Goal: Transaction & Acquisition: Purchase product/service

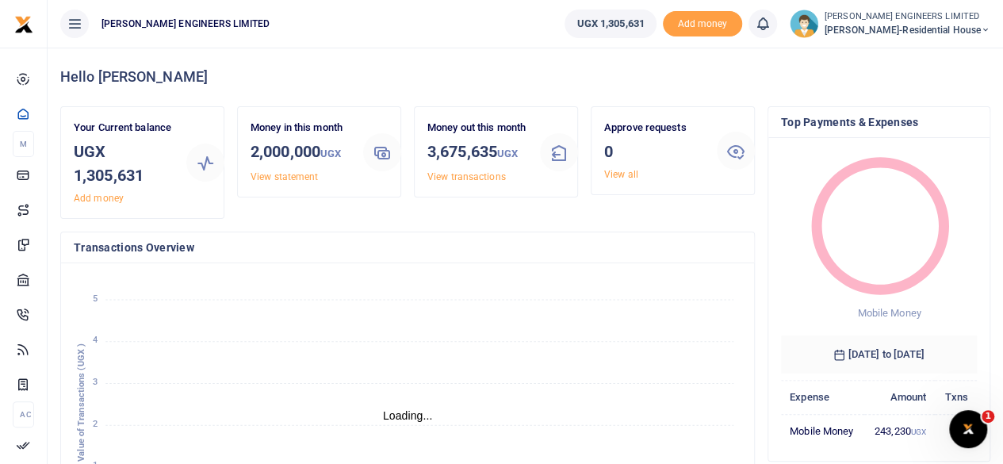
scroll to position [13, 13]
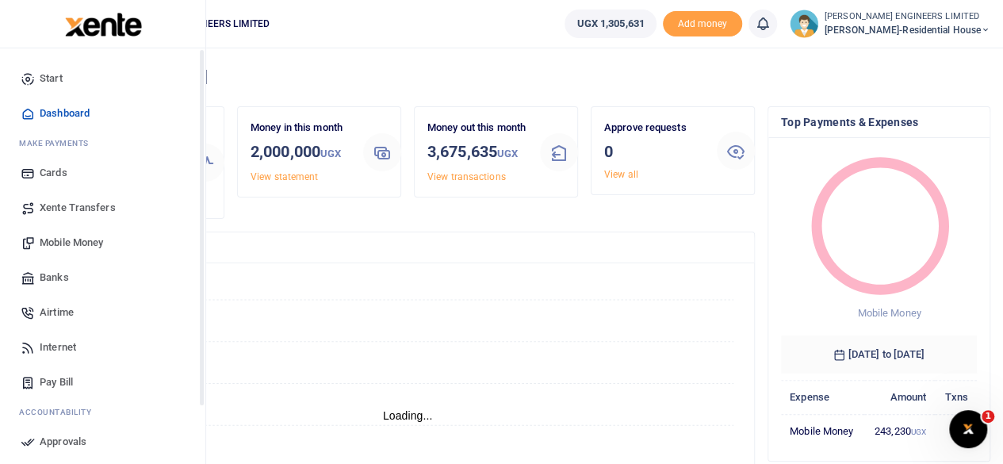
click at [58, 242] on span "Mobile Money" at bounding box center [71, 243] width 63 height 16
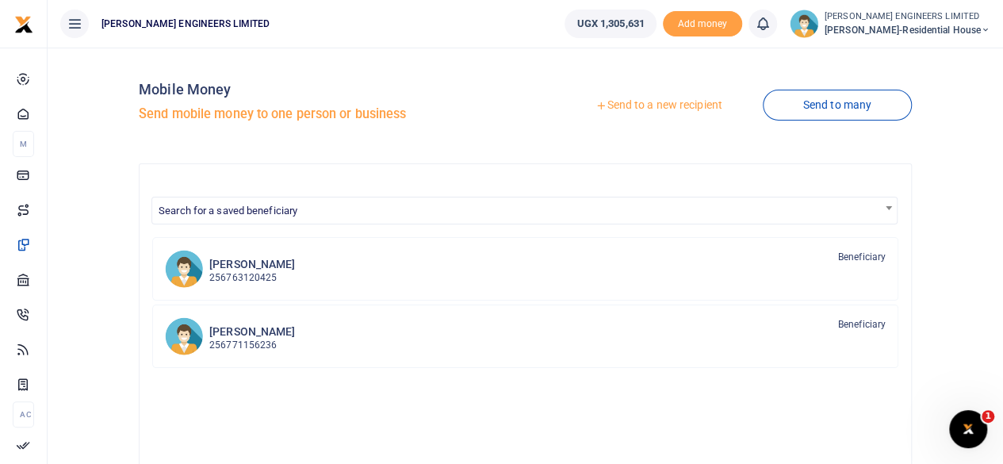
click at [660, 107] on link "Send to a new recipient" at bounding box center [658, 105] width 207 height 29
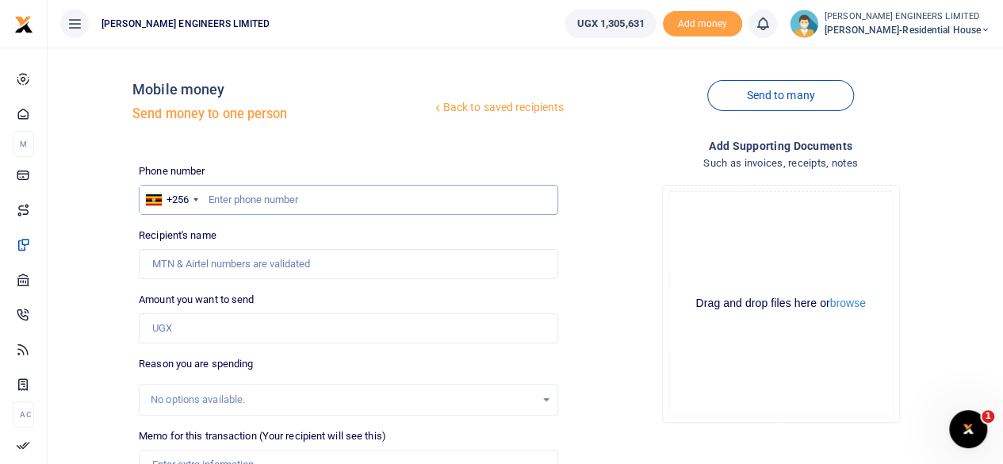
click at [220, 198] on input "text" at bounding box center [348, 200] width 419 height 30
type input "770836272"
type input "[PERSON_NAME]"
type input "770836272"
click at [170, 332] on input "Amount you want to send" at bounding box center [348, 328] width 419 height 30
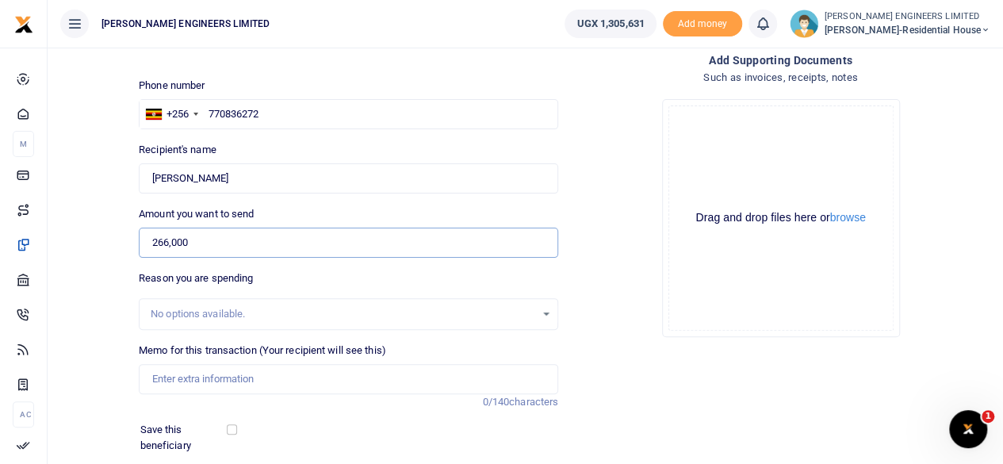
scroll to position [105, 0]
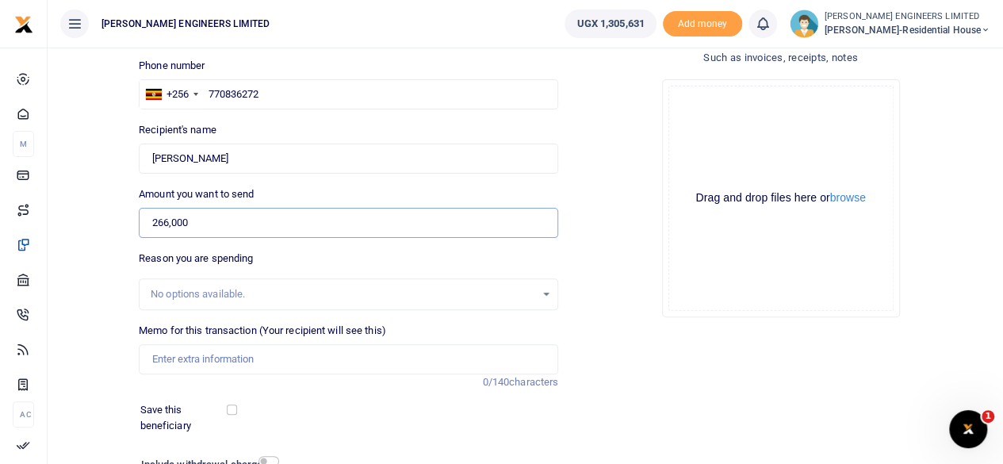
type input "266,000"
click at [170, 359] on input "Memo for this transaction (Your recipient will see this)" at bounding box center [348, 359] width 419 height 30
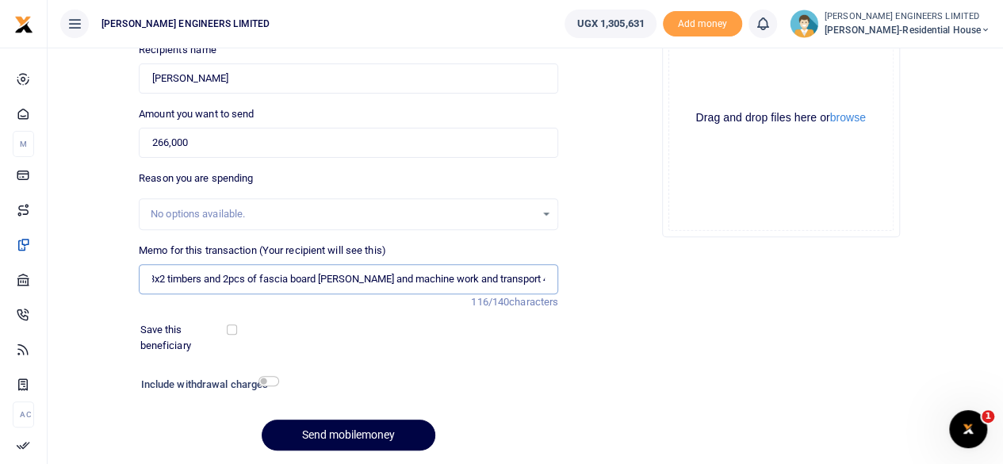
scroll to position [236, 0]
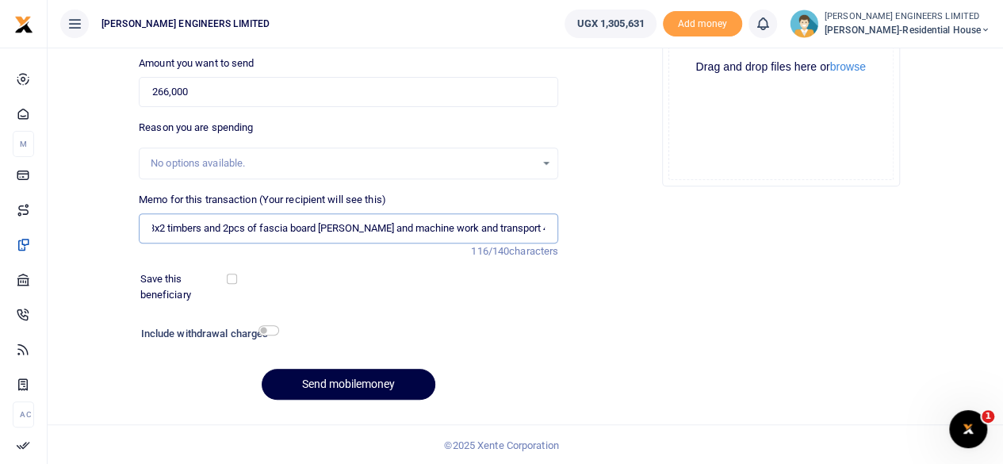
type input "8pcs of 6x2 pine timbers and 17pcs 3x2 timbers and 2pcs of fascia board [PERSON…"
click at [270, 332] on input "checkbox" at bounding box center [268, 330] width 21 height 10
checkbox input "true"
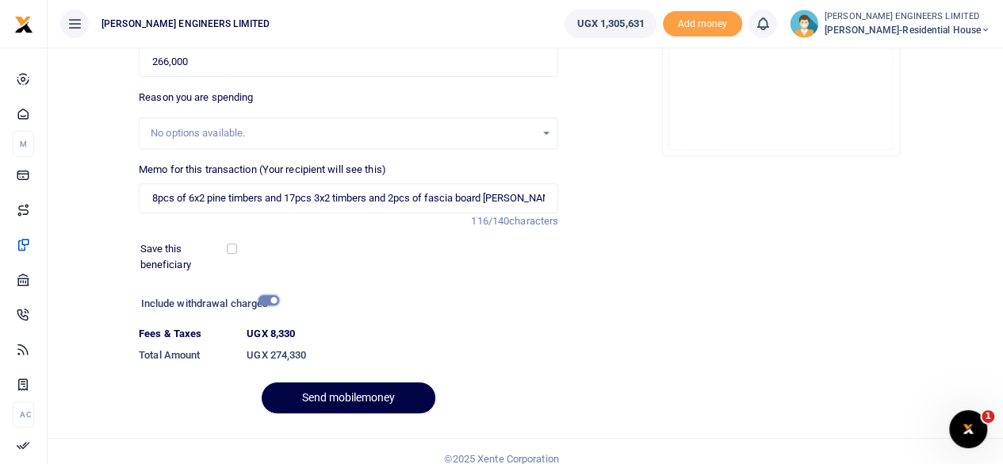
scroll to position [281, 0]
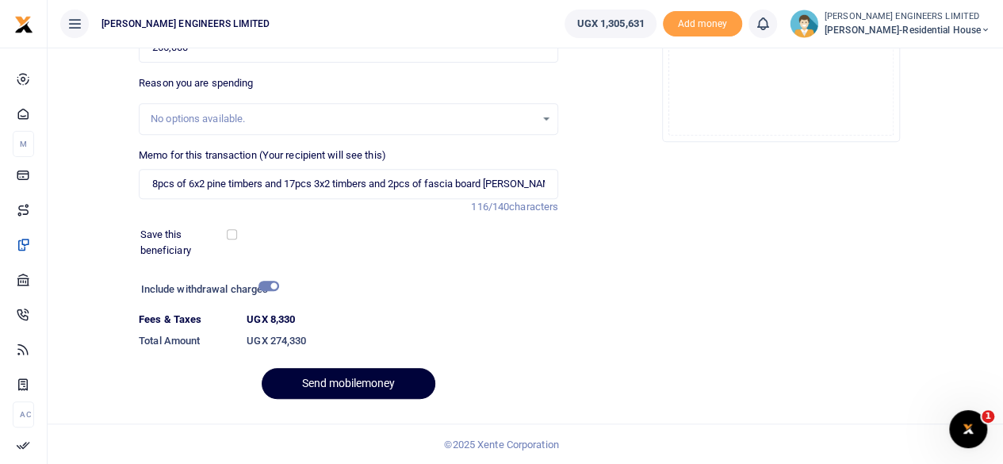
click at [372, 382] on button "Send mobilemoney" at bounding box center [349, 383] width 174 height 31
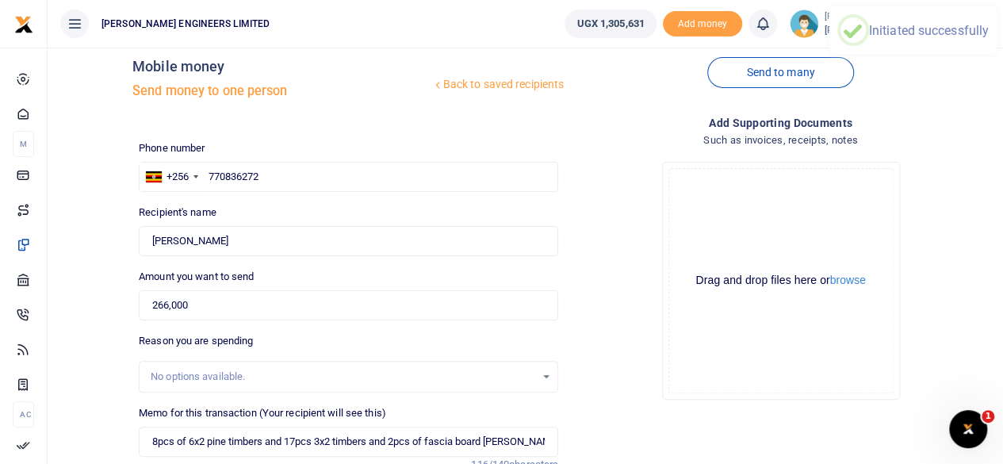
scroll to position [0, 0]
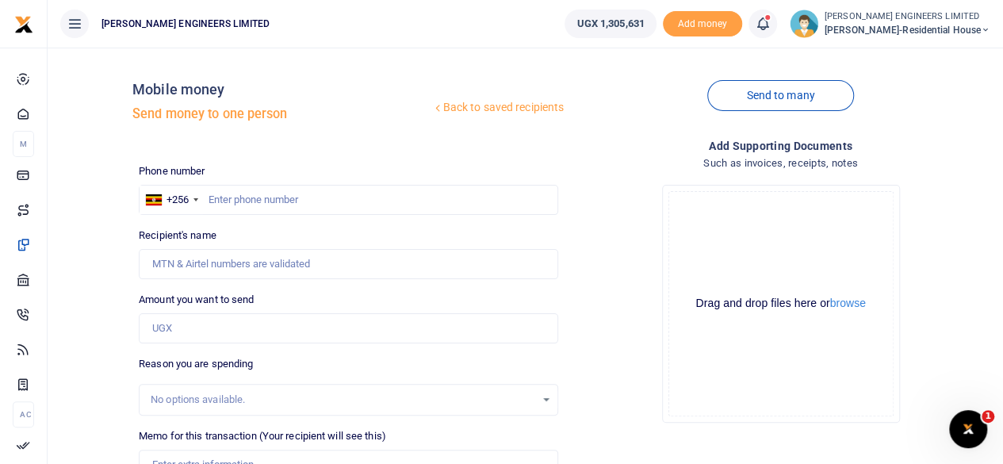
click at [769, 29] on icon at bounding box center [763, 23] width 16 height 17
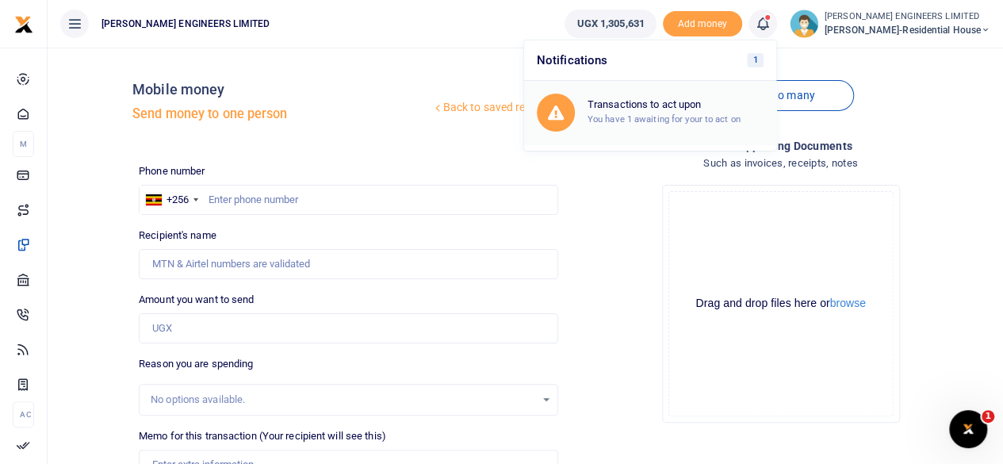
click at [683, 107] on h6 "Transactions to act upon" at bounding box center [675, 104] width 176 height 13
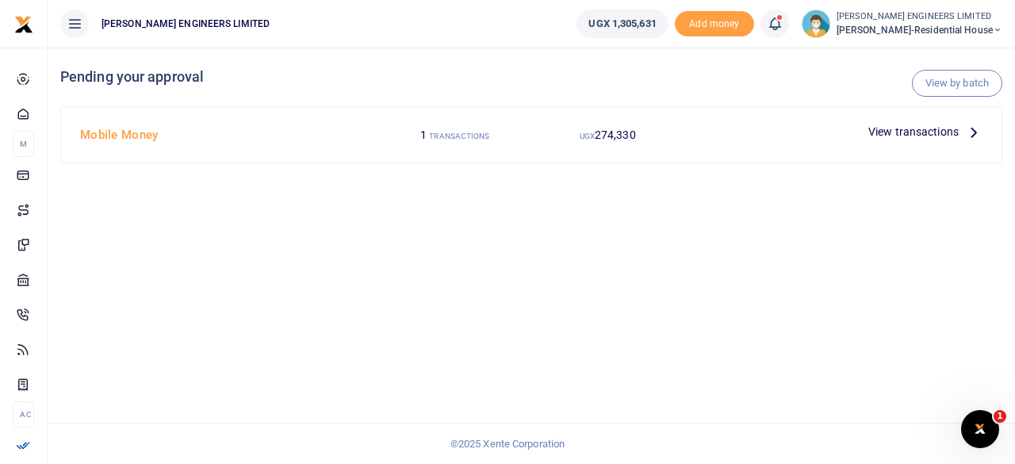
click at [925, 134] on span "View transactions" at bounding box center [913, 131] width 90 height 17
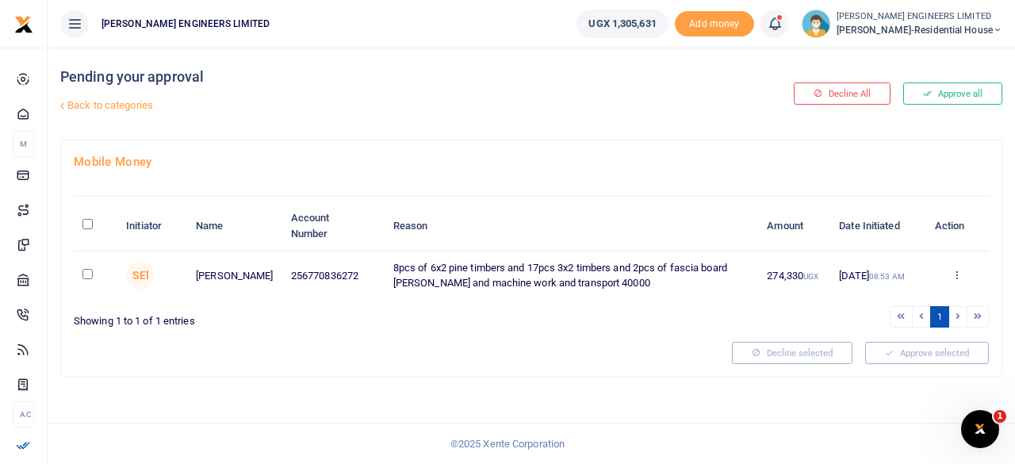
click at [88, 274] on input "checkbox" at bounding box center [87, 274] width 10 height 10
checkbox input "true"
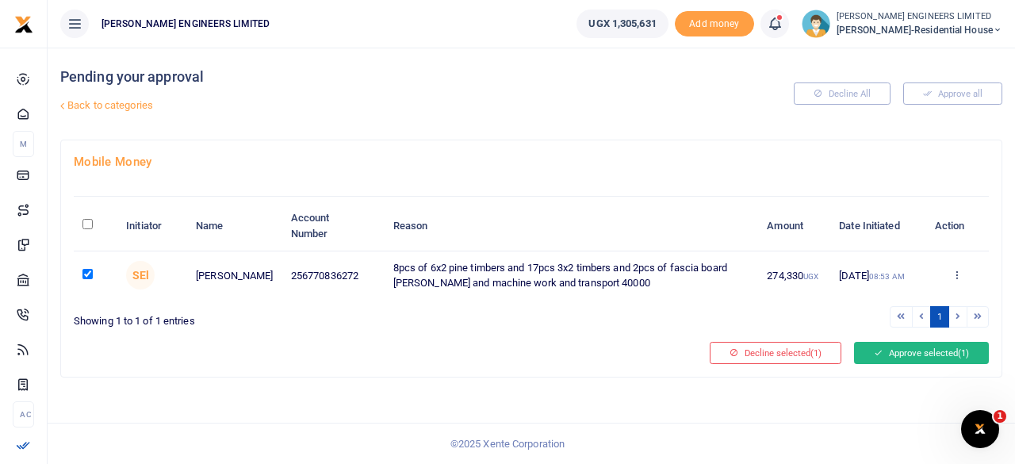
click at [910, 356] on button "Approve selected (1)" at bounding box center [921, 353] width 135 height 22
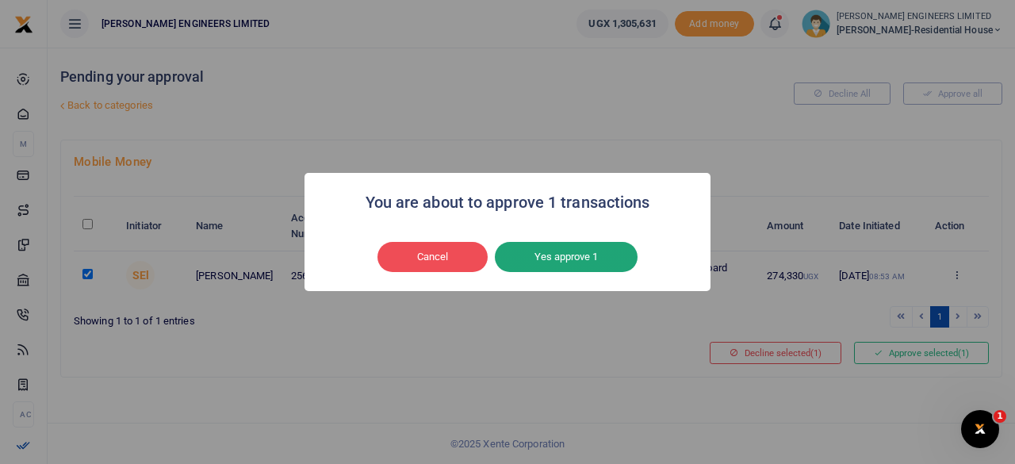
click at [592, 262] on button "Yes approve 1" at bounding box center [566, 257] width 143 height 30
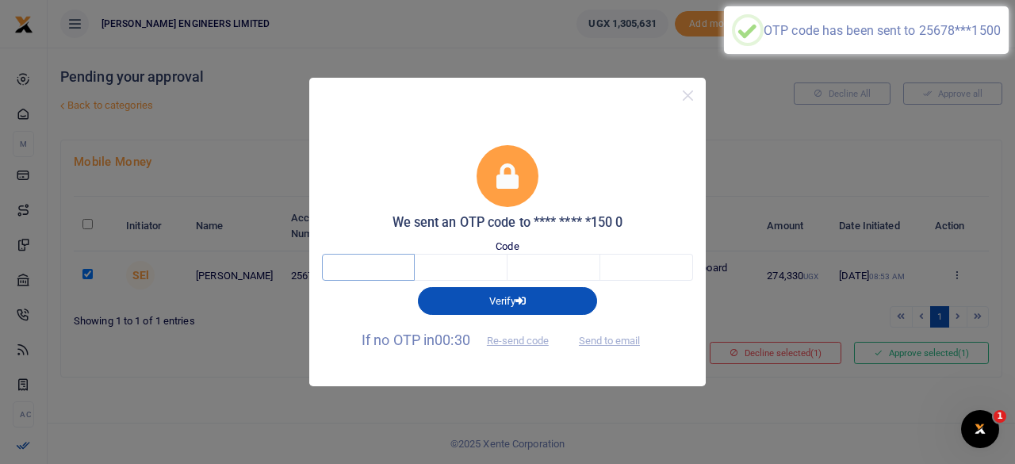
click at [369, 269] on input "text" at bounding box center [368, 267] width 93 height 27
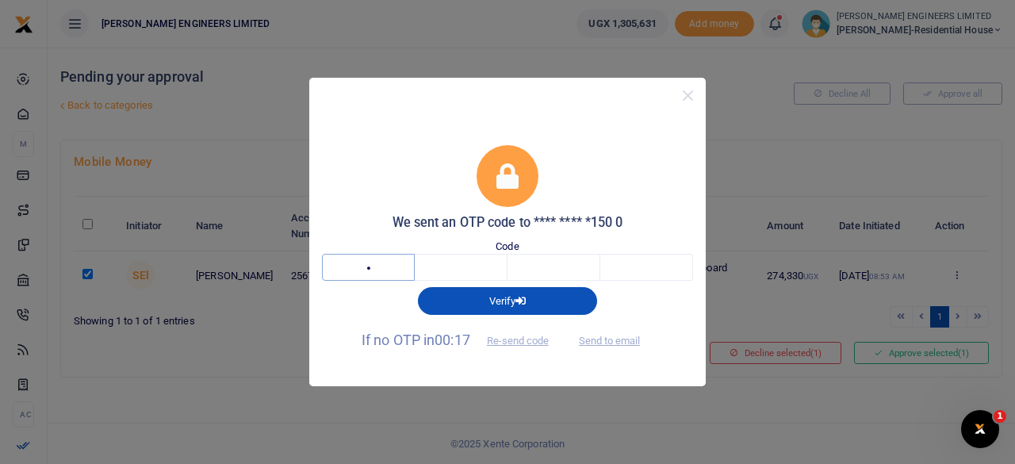
type input "2"
type input "5"
type input "2"
type input "7"
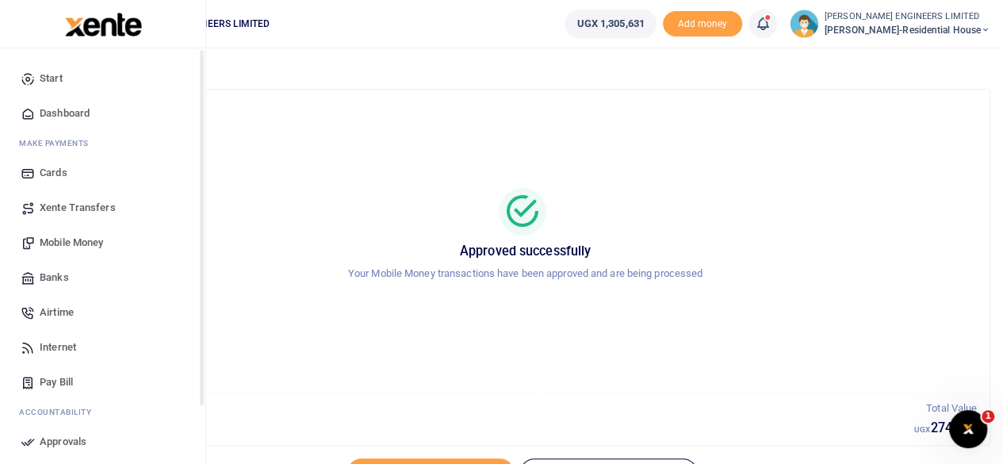
click at [69, 242] on span "Mobile Money" at bounding box center [71, 243] width 63 height 16
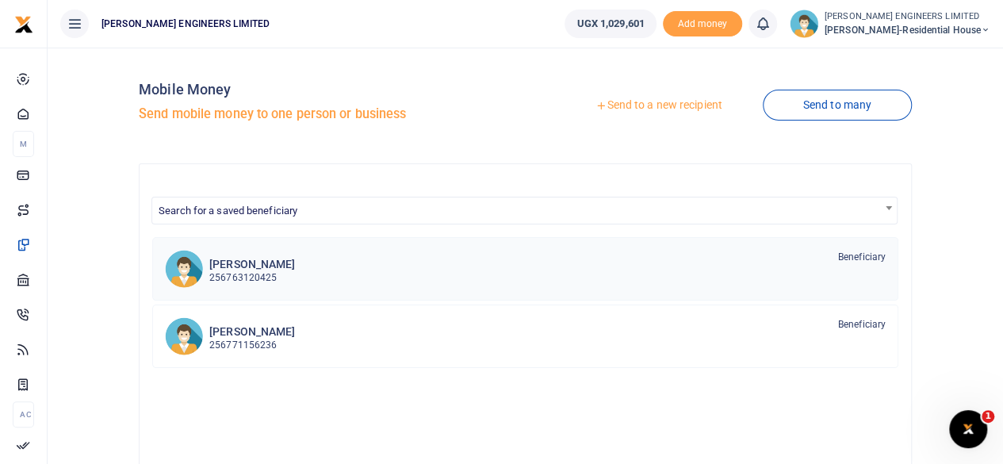
click at [254, 272] on p "256763120425" at bounding box center [252, 277] width 86 height 15
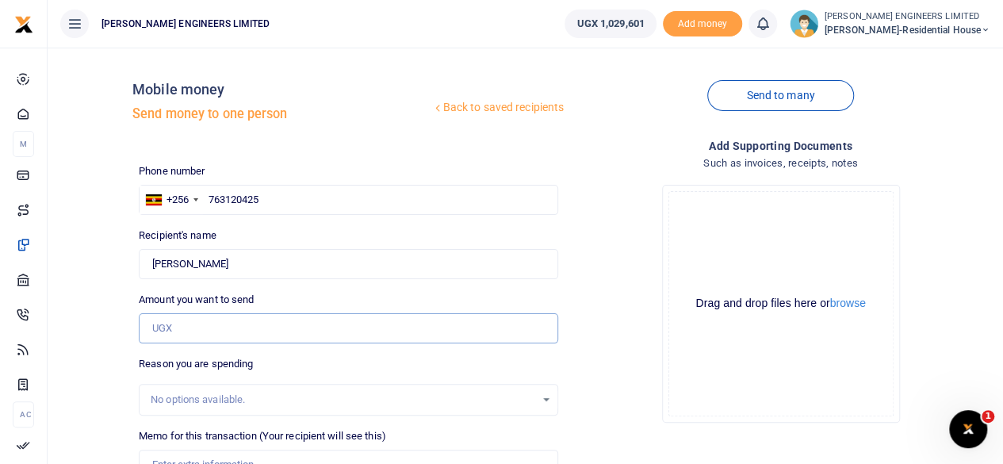
click at [163, 327] on input "Amount you want to send" at bounding box center [348, 328] width 419 height 30
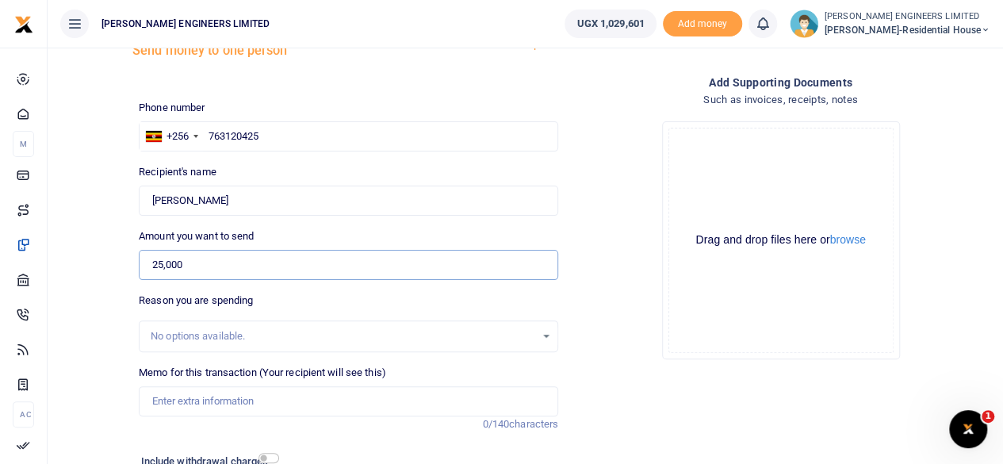
scroll to position [105, 0]
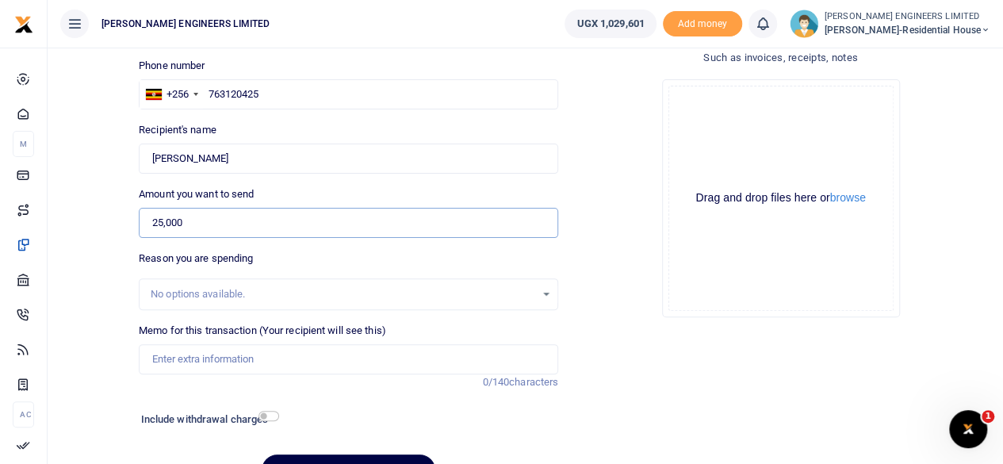
click at [163, 223] on input "25,000" at bounding box center [348, 223] width 419 height 30
type input "0"
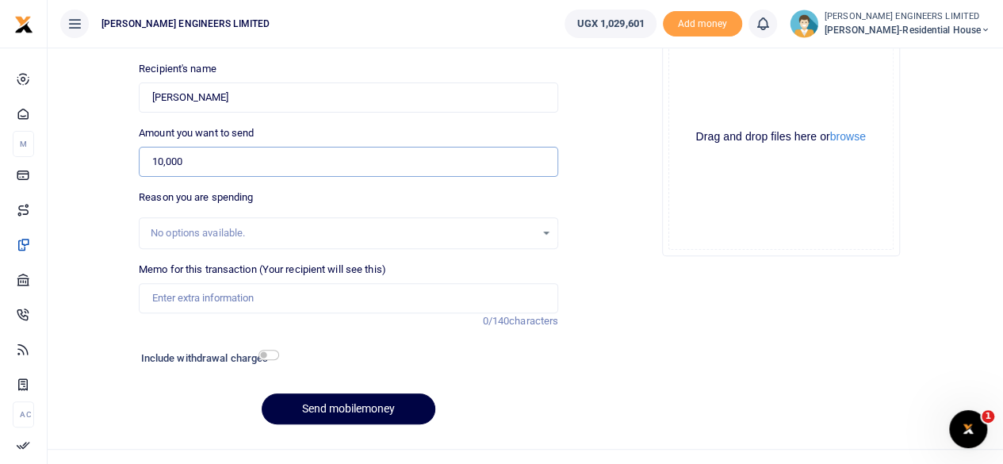
scroll to position [192, 0]
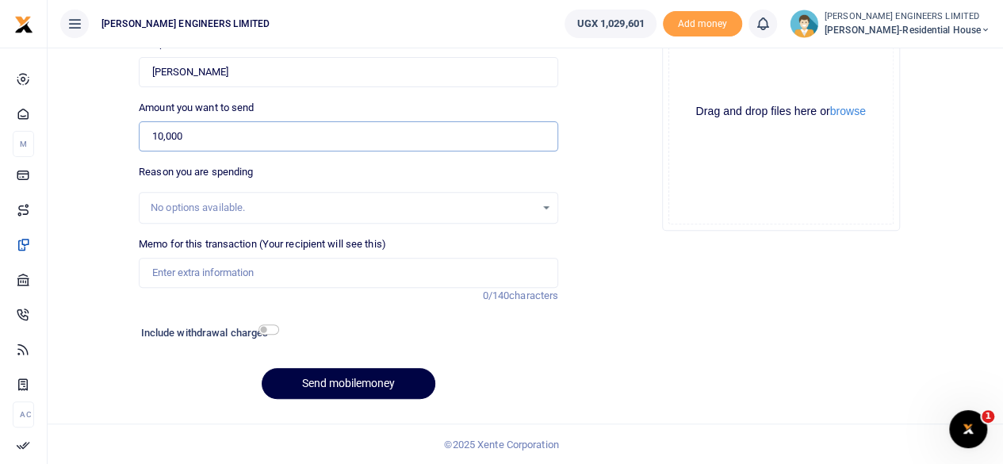
type input "10,000"
click at [177, 273] on input "Memo for this transaction (Your recipient will see this)" at bounding box center [348, 273] width 419 height 30
type input "Payment for offloading lime"
click at [270, 327] on input "checkbox" at bounding box center [268, 329] width 21 height 10
checkbox input "true"
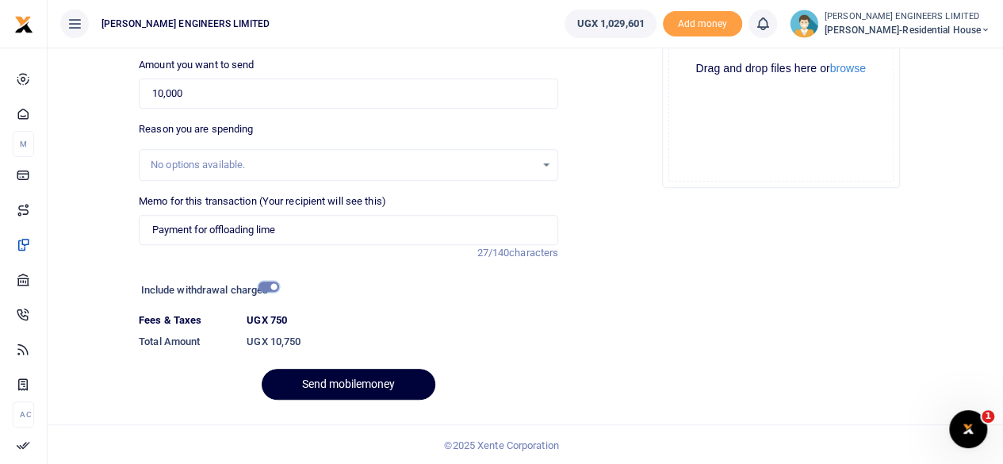
scroll to position [235, 0]
click at [377, 386] on button "Send mobilemoney" at bounding box center [349, 383] width 174 height 31
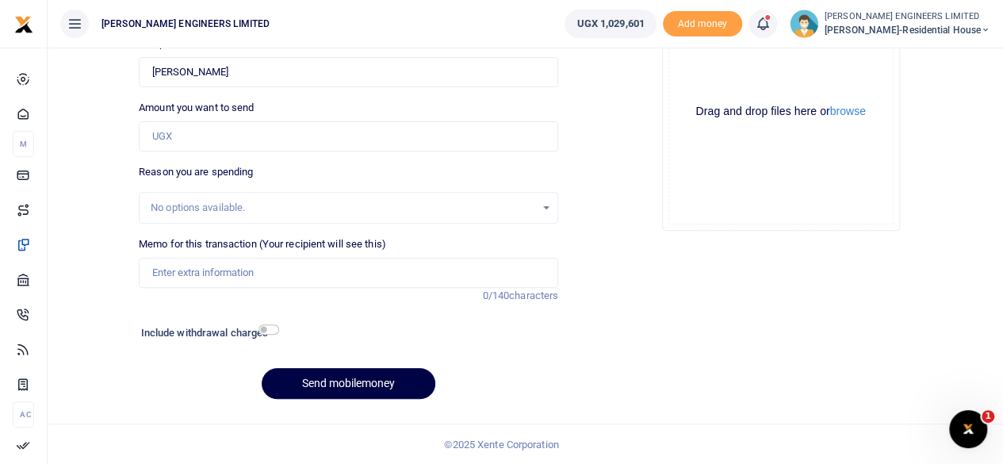
click at [771, 30] on icon at bounding box center [763, 23] width 16 height 17
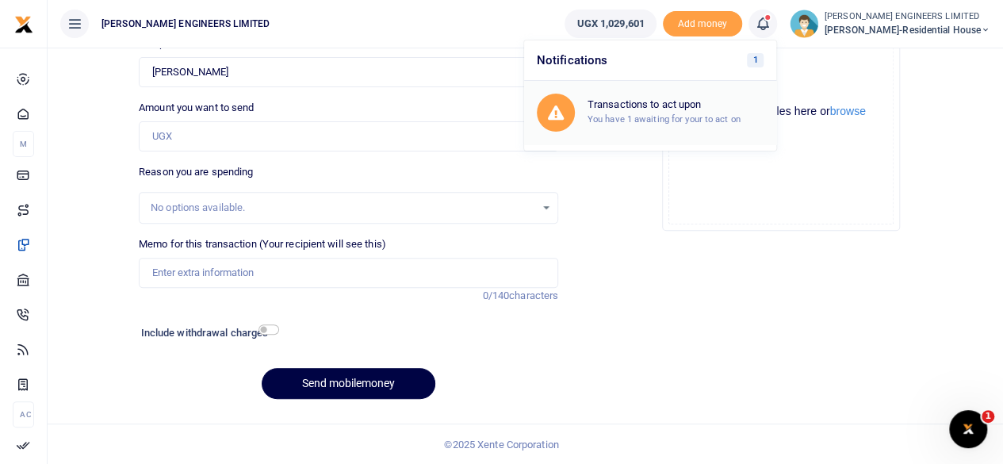
click at [667, 113] on small "You have 1 awaiting for your to act on" at bounding box center [663, 118] width 153 height 11
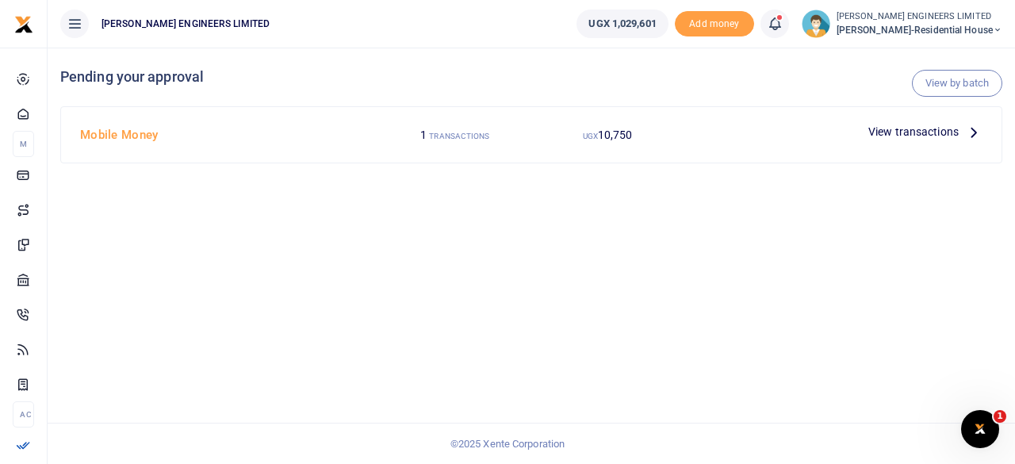
click at [878, 132] on span "View transactions" at bounding box center [913, 131] width 90 height 17
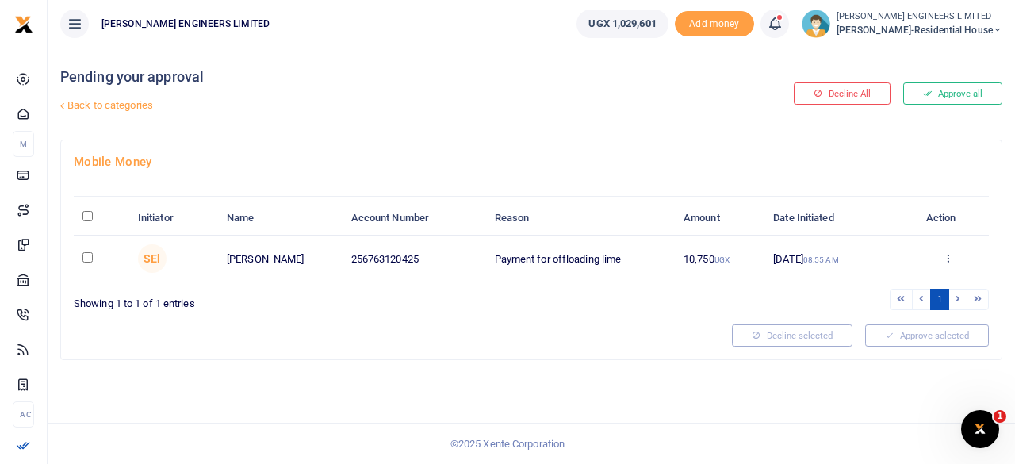
click at [87, 257] on input "checkbox" at bounding box center [87, 257] width 10 height 10
checkbox input "true"
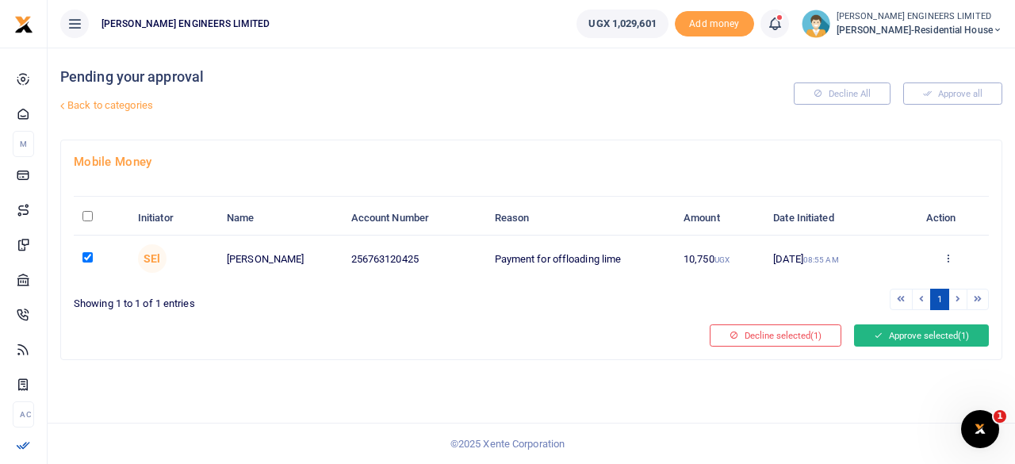
click at [901, 332] on button "Approve selected (1)" at bounding box center [921, 335] width 135 height 22
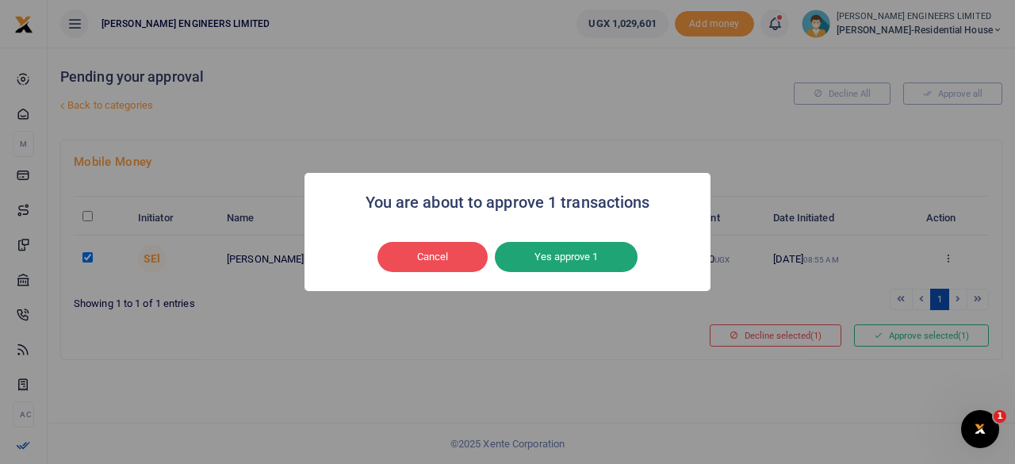
click at [575, 256] on button "Yes approve 1" at bounding box center [566, 257] width 143 height 30
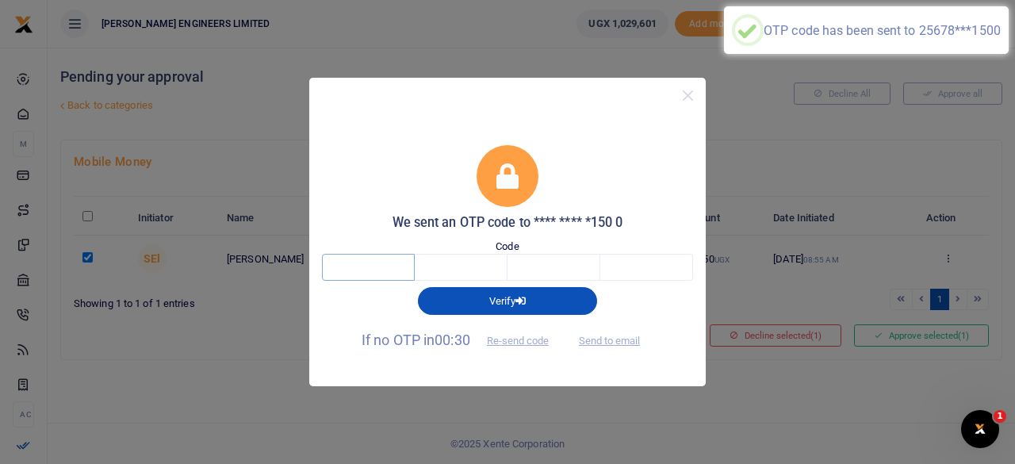
click at [373, 271] on input "text" at bounding box center [368, 267] width 93 height 27
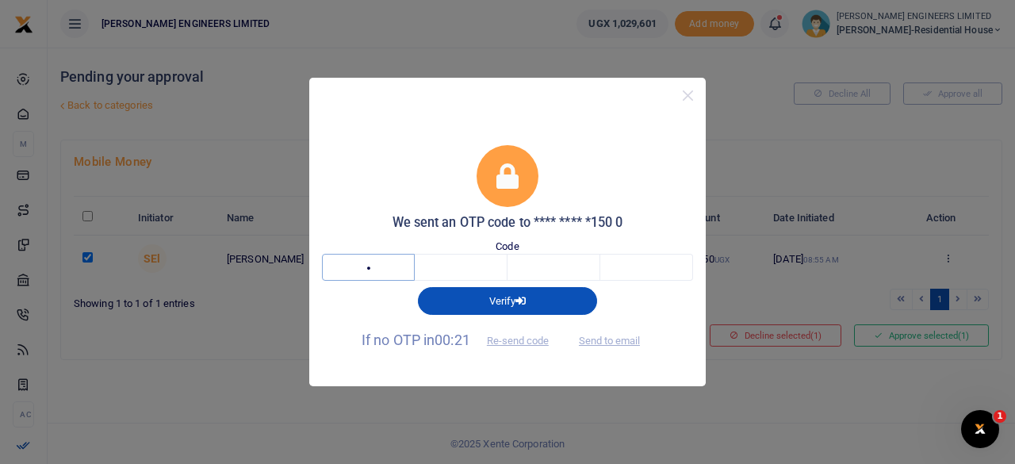
type input "5"
type input "3"
type input "1"
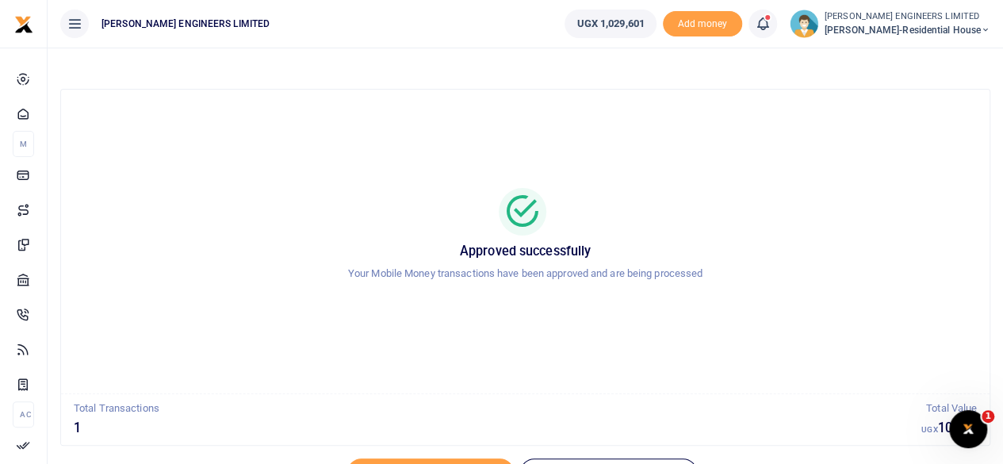
click at [988, 28] on icon at bounding box center [986, 30] width 10 height 11
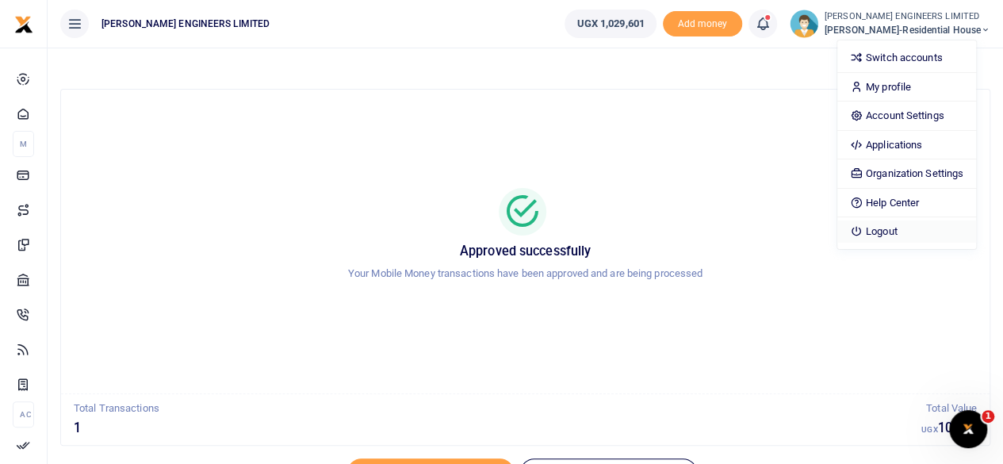
click at [902, 228] on link "Logout" at bounding box center [906, 231] width 139 height 22
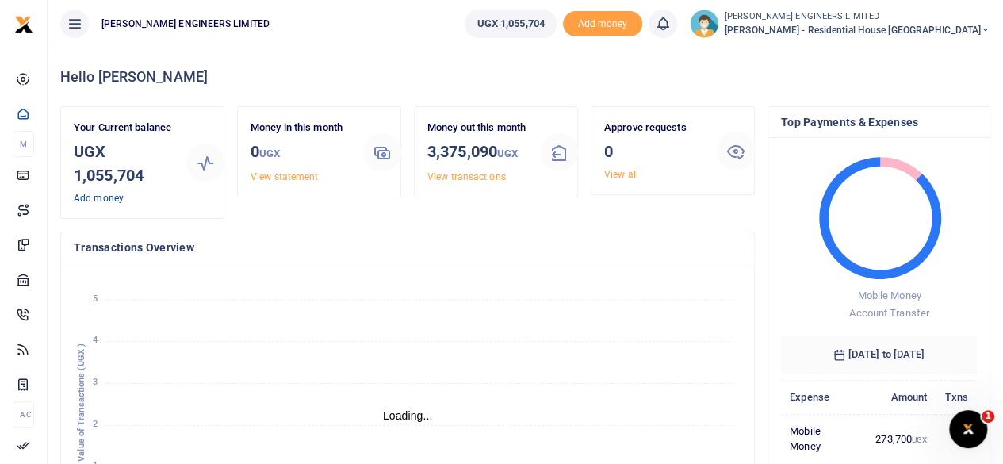
scroll to position [13, 13]
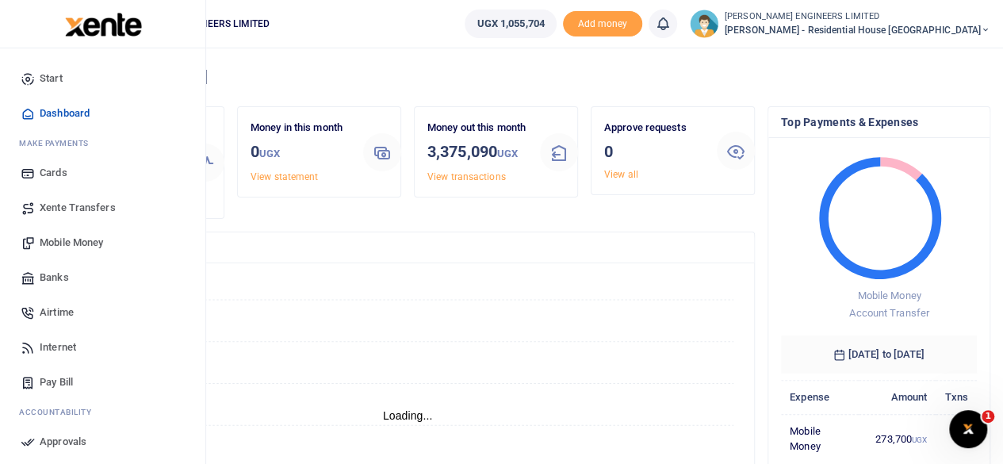
click at [76, 241] on span "Mobile Money" at bounding box center [71, 243] width 63 height 16
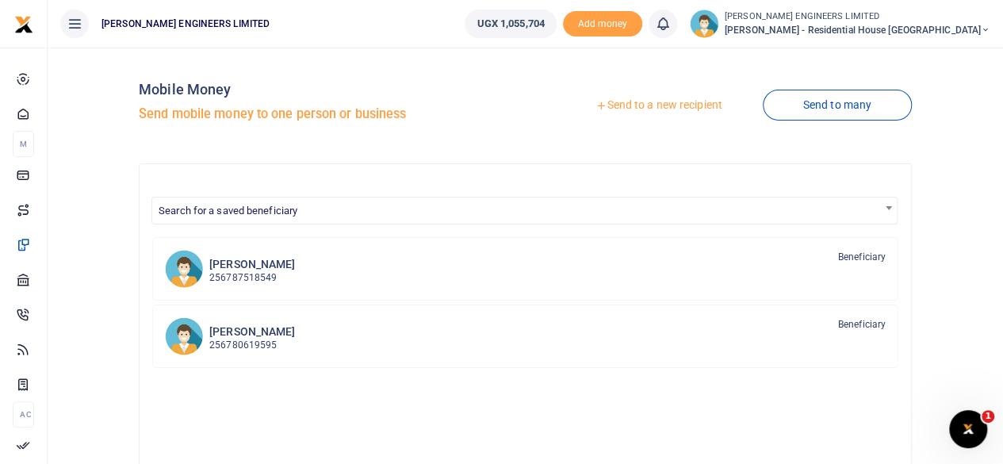
click at [674, 107] on link "Send to a new recipient" at bounding box center [658, 105] width 207 height 29
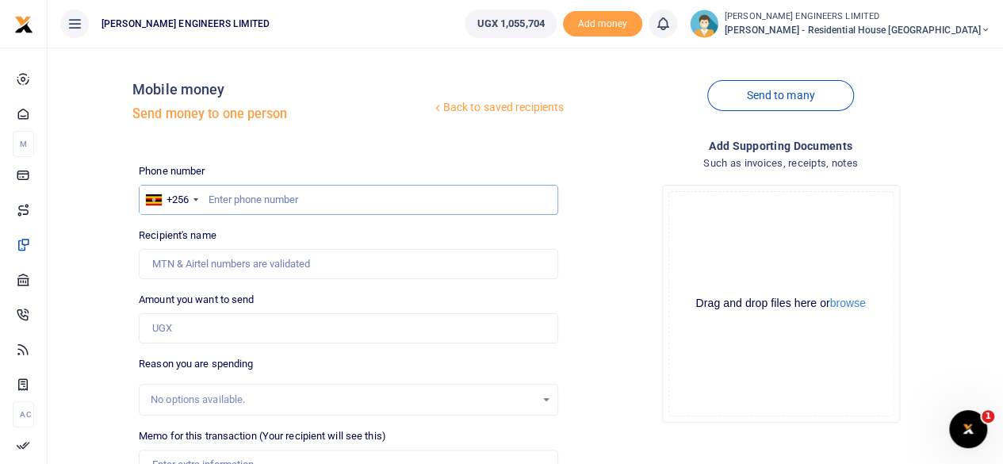
click at [232, 200] on input "text" at bounding box center [348, 200] width 419 height 30
type input "763120425"
type input "[PERSON_NAME]"
type input "763120425"
drag, startPoint x: 167, startPoint y: 331, endPoint x: 179, endPoint y: 331, distance: 11.9
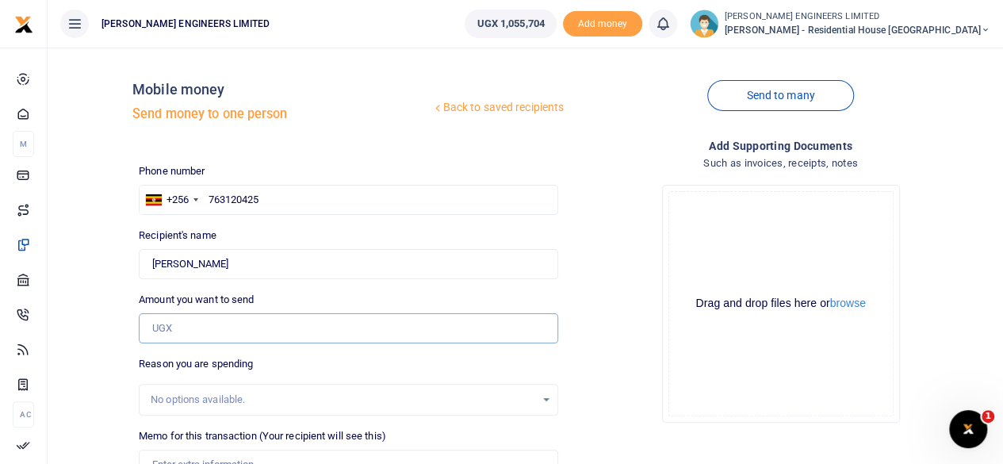
click at [167, 331] on input "Amount you want to send" at bounding box center [348, 328] width 419 height 30
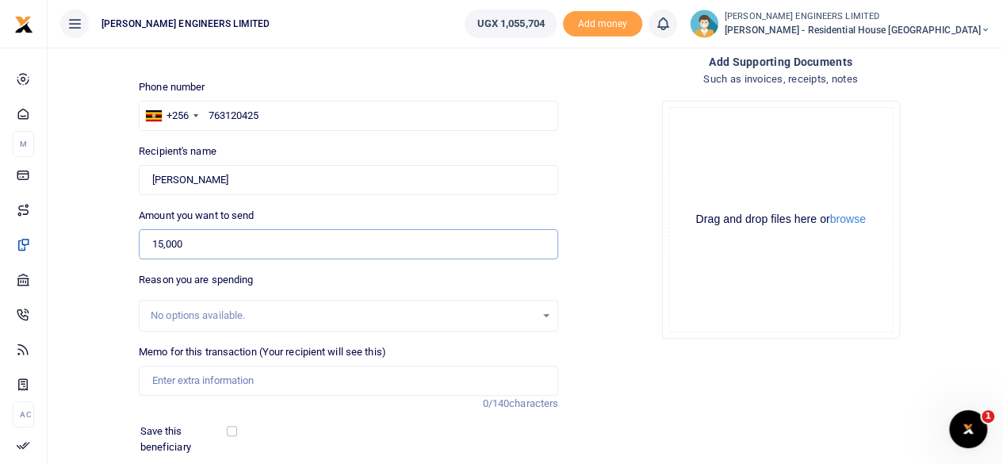
scroll to position [105, 0]
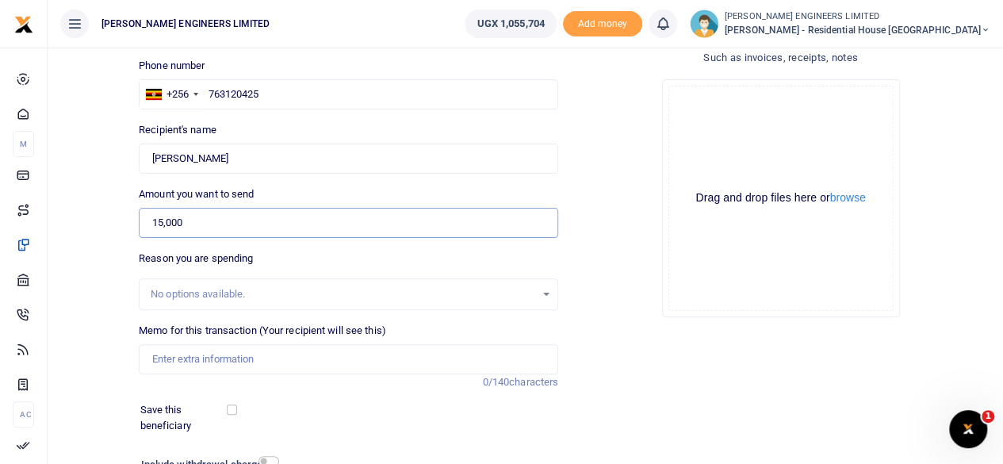
type input "15,000"
click at [171, 361] on input "Memo for this transaction (Your recipient will see this)" at bounding box center [348, 359] width 419 height 30
click at [156, 361] on input "payment for extra transport" at bounding box center [348, 359] width 419 height 30
click at [287, 357] on input "Payment for extra transport" at bounding box center [348, 359] width 419 height 30
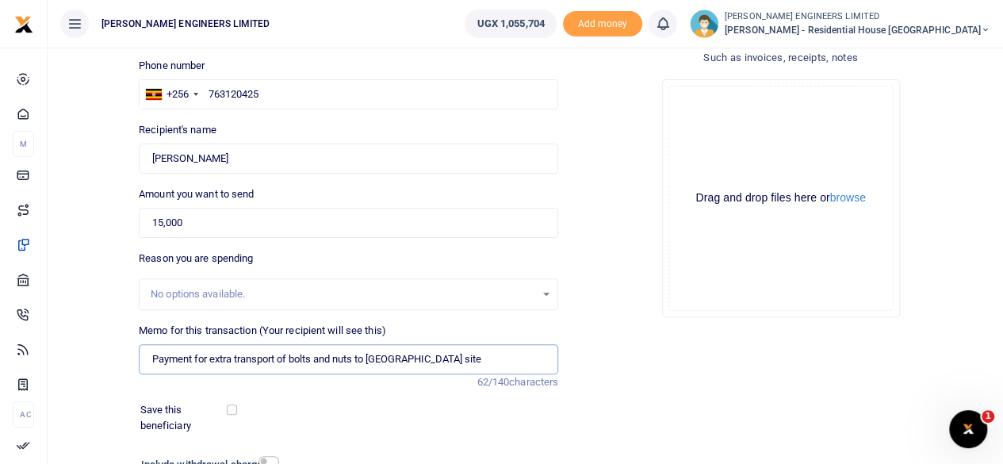
click at [398, 362] on input "Payment for extra transport of bolts and nuts to Ntungamo site" at bounding box center [348, 359] width 419 height 30
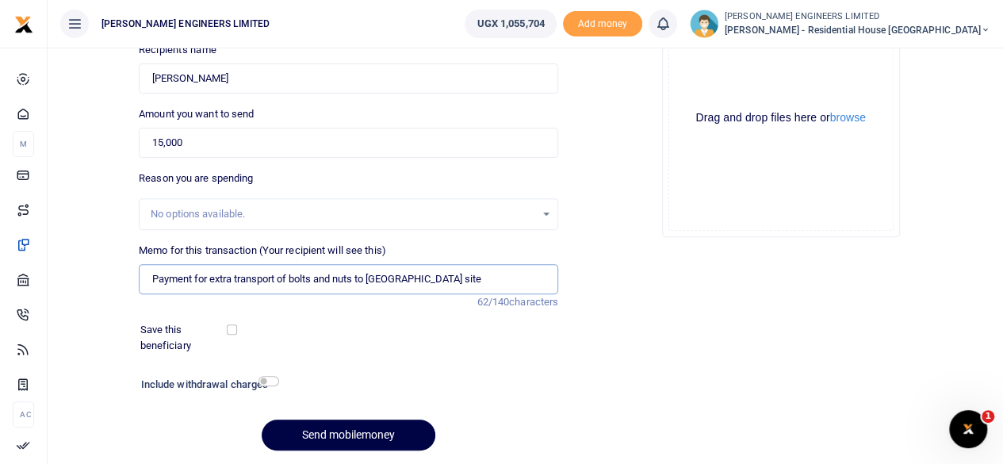
scroll to position [211, 0]
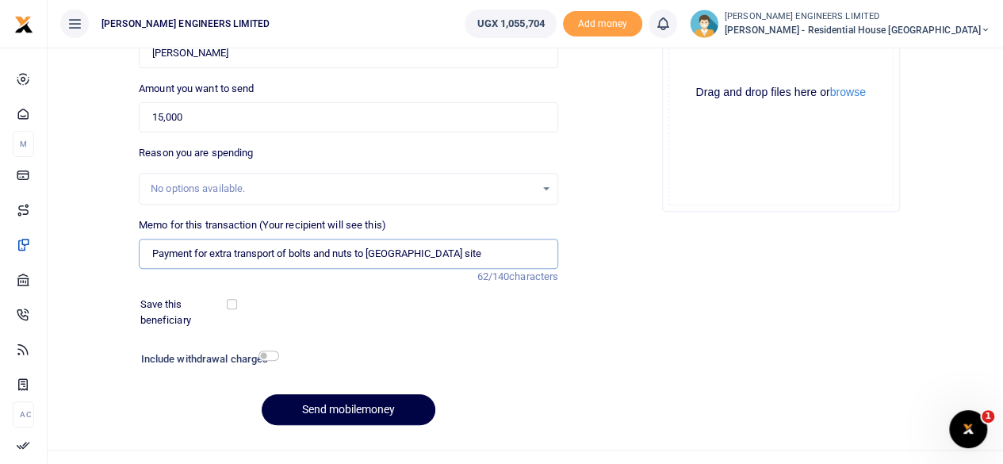
type input "Payment for extra transport of bolts and nuts to Ntungamo site"
click at [268, 358] on input "checkbox" at bounding box center [268, 355] width 21 height 10
checkbox input "true"
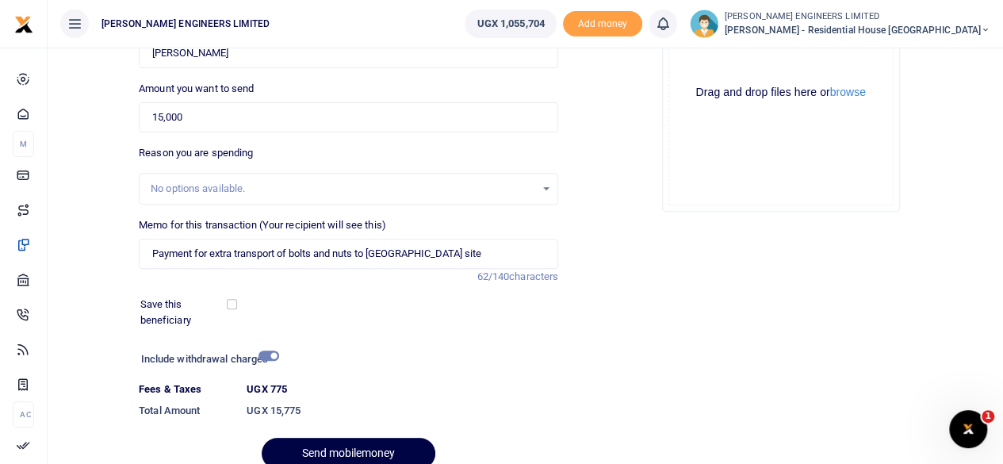
click at [376, 453] on div at bounding box center [372, 454] width 19 height 19
click at [387, 444] on button "Send mobilemoney" at bounding box center [349, 453] width 174 height 31
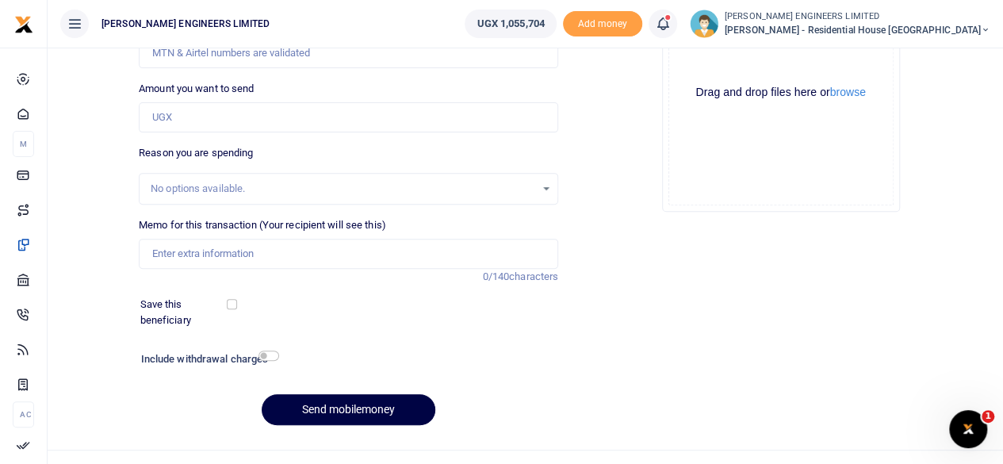
click at [677, 33] on link at bounding box center [662, 24] width 29 height 29
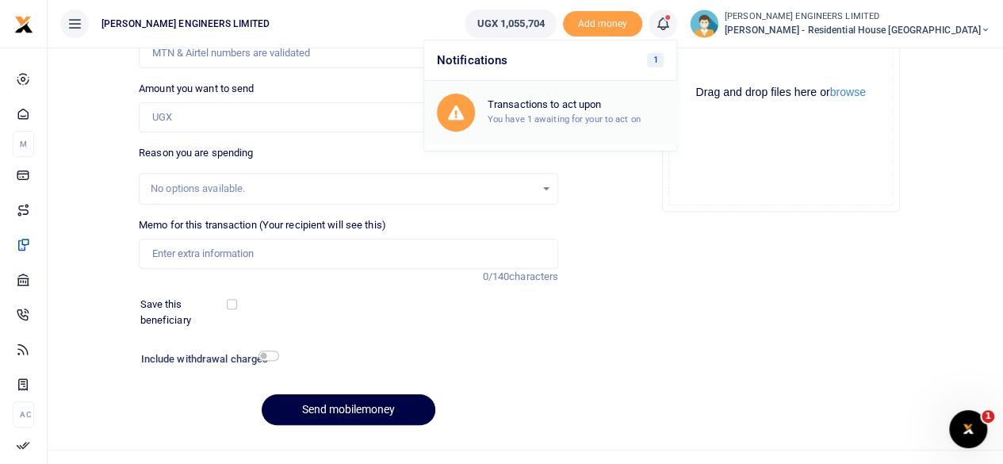
click at [609, 103] on h6 "Transactions to act upon" at bounding box center [576, 104] width 176 height 13
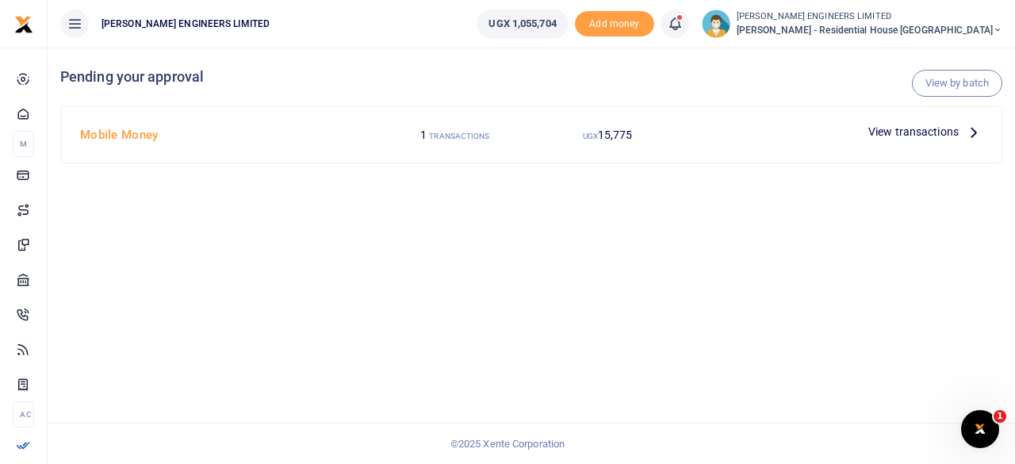
click at [893, 132] on span "View transactions" at bounding box center [913, 131] width 90 height 17
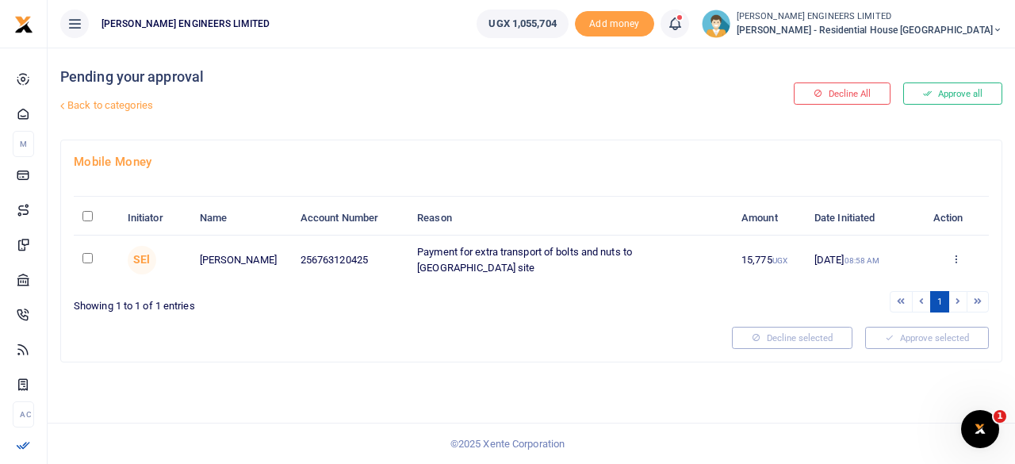
click at [87, 256] on input "checkbox" at bounding box center [87, 258] width 10 height 10
checkbox input "true"
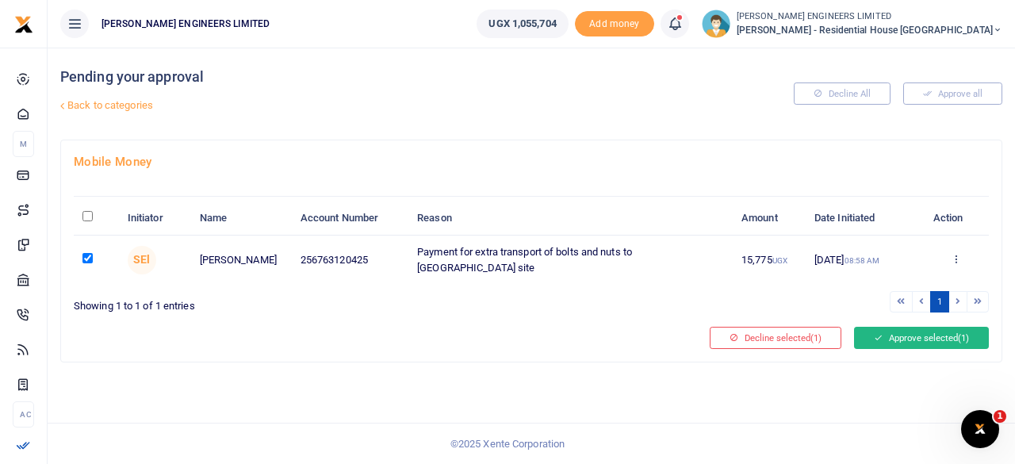
click at [901, 339] on button "Approve selected (1)" at bounding box center [921, 338] width 135 height 22
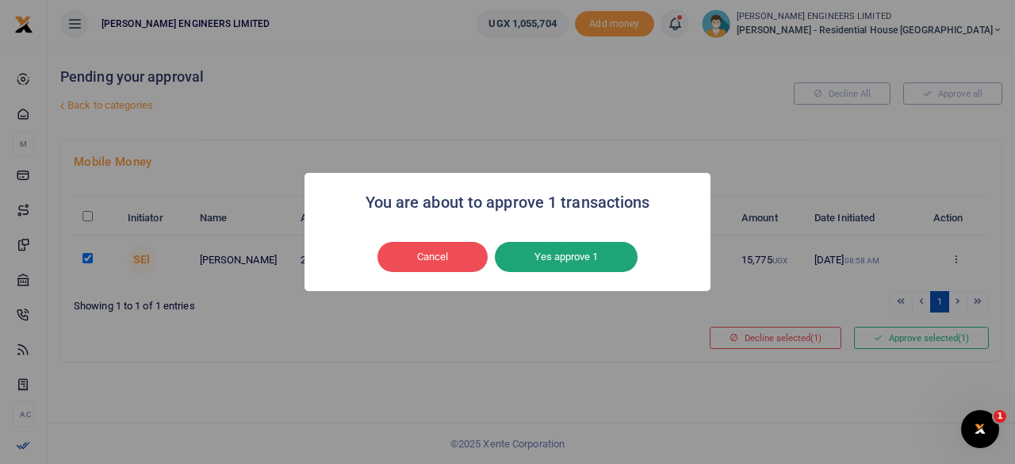
click at [581, 254] on button "Yes approve 1" at bounding box center [566, 257] width 143 height 30
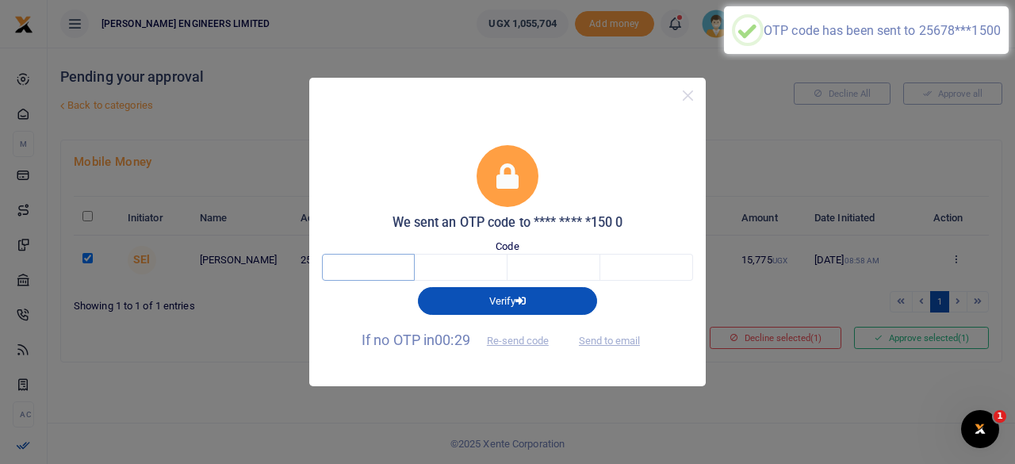
click at [378, 272] on input "text" at bounding box center [368, 267] width 93 height 27
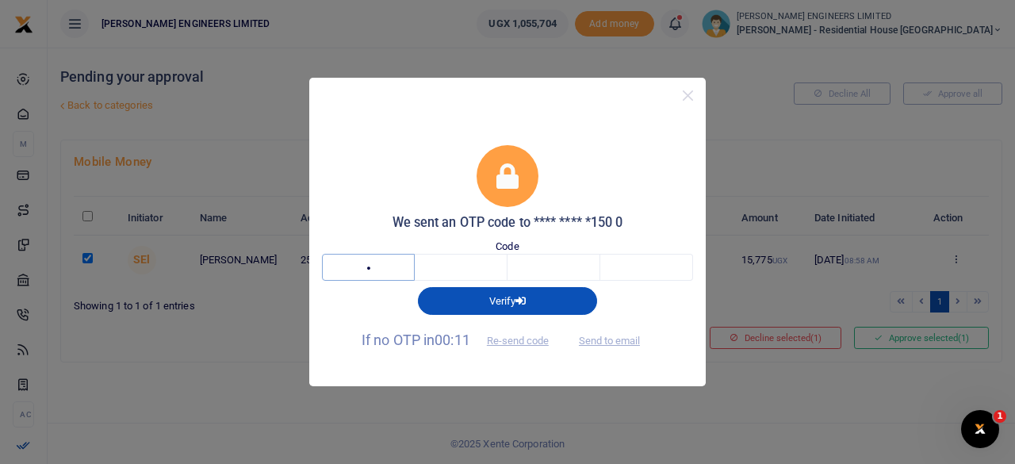
type input "9"
type input "0"
type input "9"
type input "5"
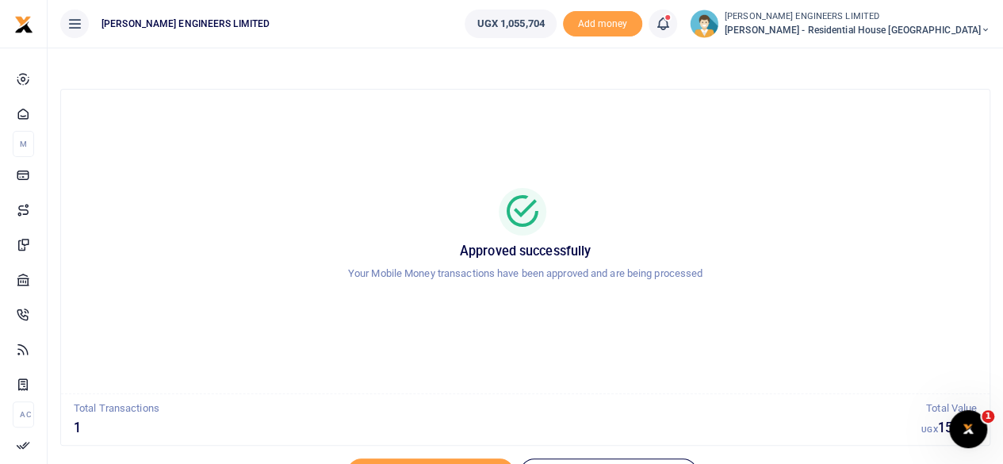
click at [985, 28] on icon at bounding box center [986, 30] width 10 height 11
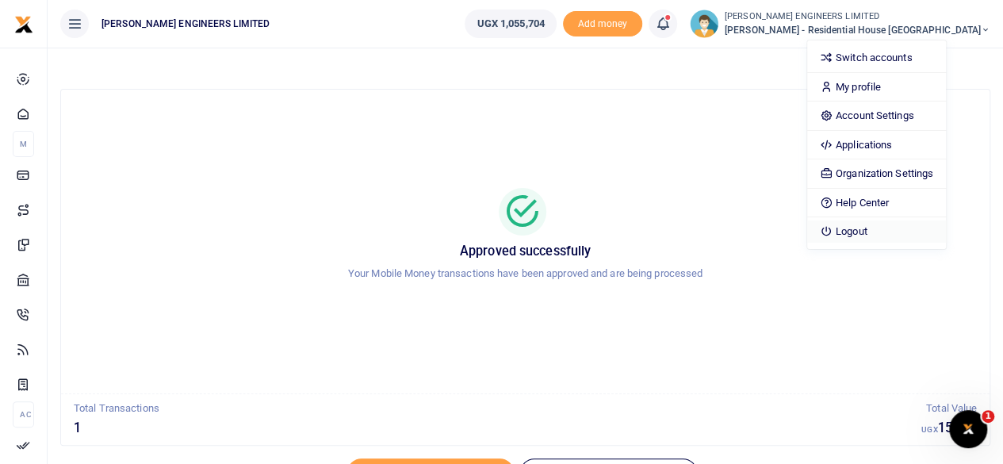
click at [906, 232] on link "Logout" at bounding box center [876, 231] width 139 height 22
